Goal: Find specific page/section: Find specific page/section

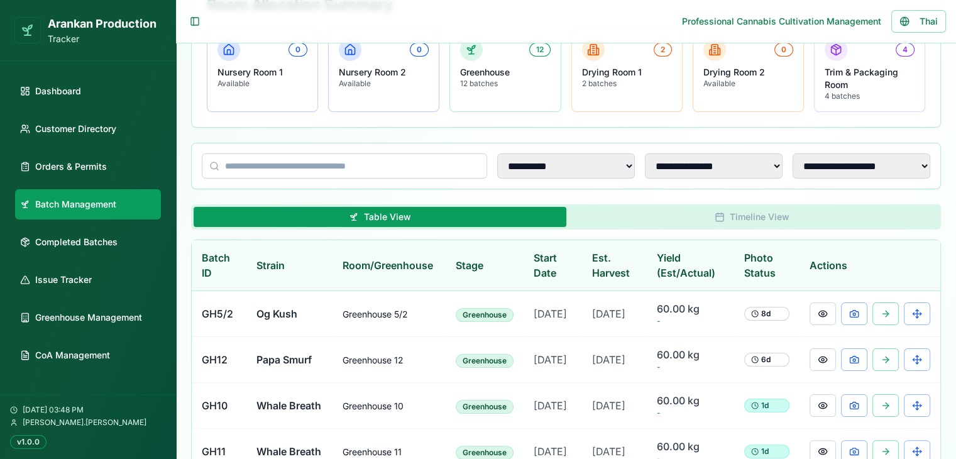
scroll to position [189, 0]
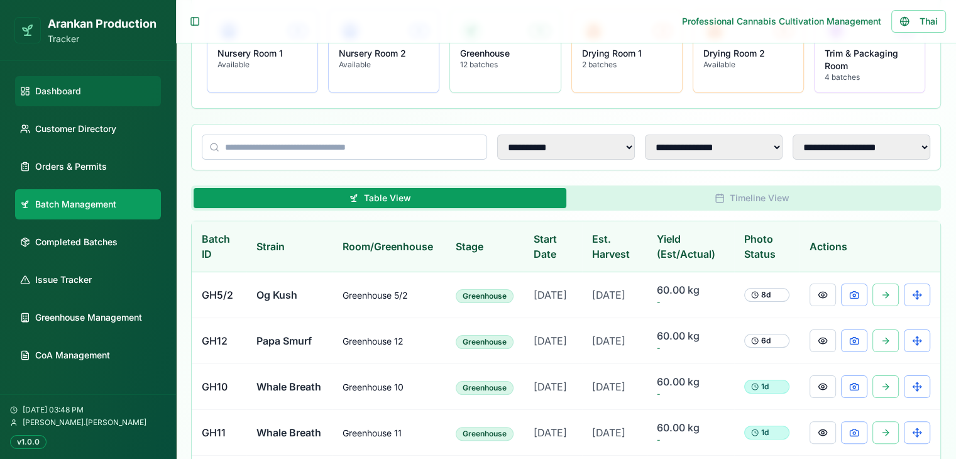
click at [55, 96] on span "Dashboard" at bounding box center [58, 91] width 46 height 13
select select "**"
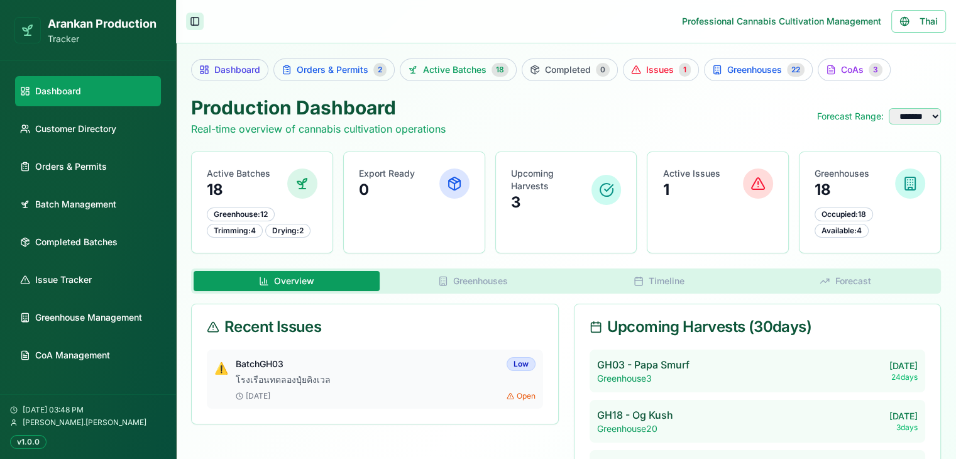
click at [196, 21] on button "Toggle Sidebar" at bounding box center [195, 22] width 18 height 18
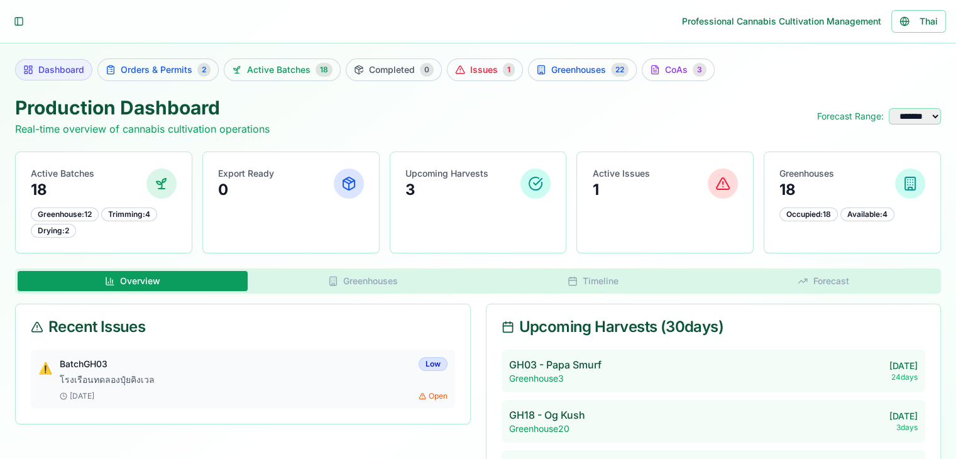
click at [43, 73] on span "Dashboard" at bounding box center [61, 69] width 46 height 13
click at [40, 68] on span "Dashboard" at bounding box center [61, 69] width 46 height 13
click at [11, 23] on button "Toggle Sidebar" at bounding box center [19, 22] width 18 height 18
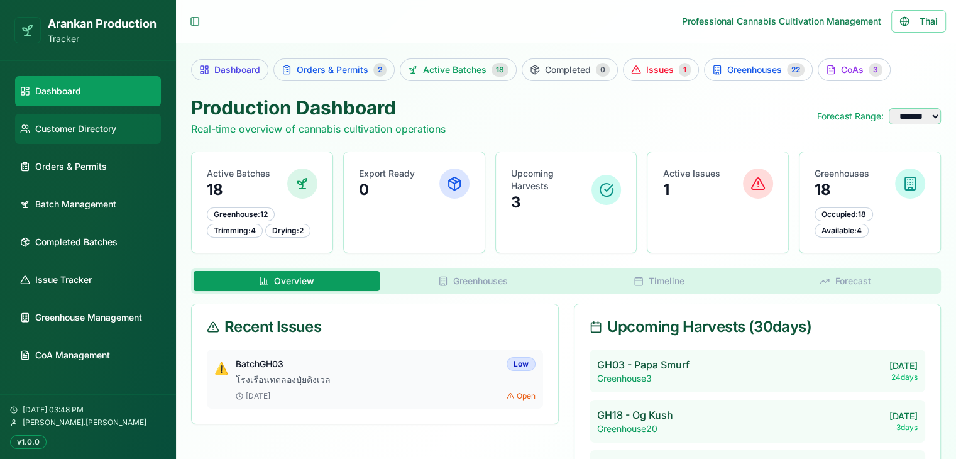
click at [70, 134] on span "Customer Directory" at bounding box center [75, 129] width 81 height 13
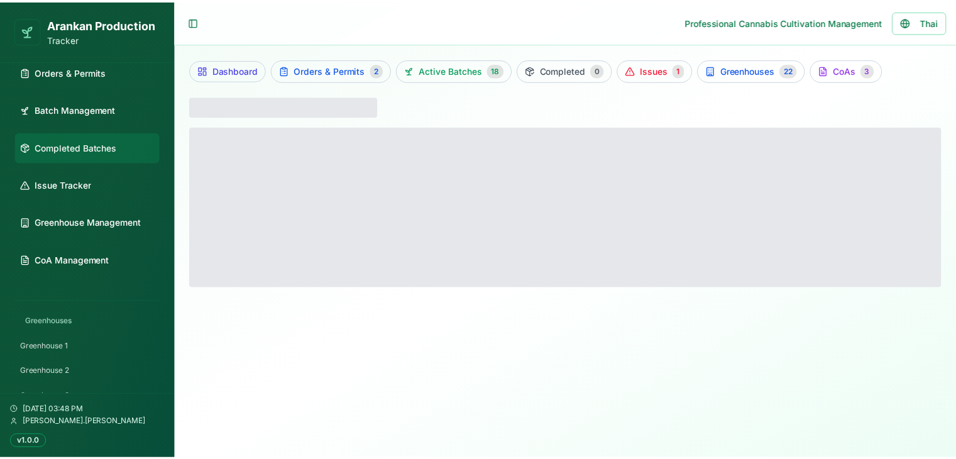
scroll to position [172, 0]
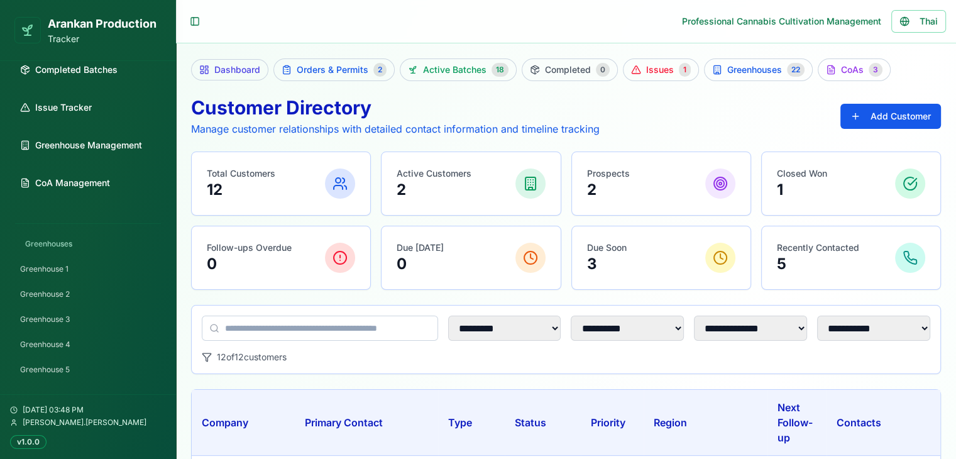
click at [28, 440] on div "v1.0.0" at bounding box center [28, 442] width 36 height 14
